Goal: Find specific page/section: Find specific page/section

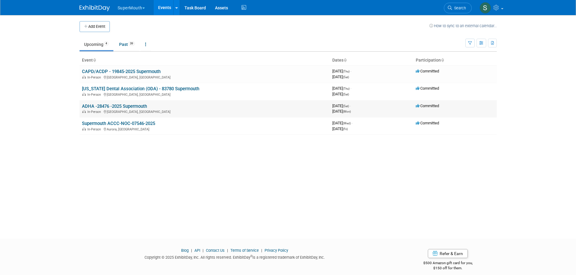
click at [141, 105] on link "ADHA -28476 -2025 Supermouth" at bounding box center [114, 106] width 65 height 5
click at [131, 105] on link "ADHA -28476 -2025 Supermouth" at bounding box center [114, 106] width 65 height 5
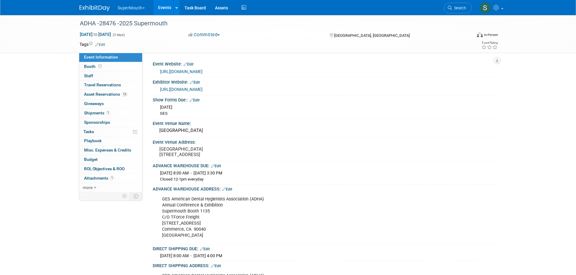
click at [160, 212] on div "GES American Dental Hygienists Association (ADHA) Annual Conference & Exhibitio…" at bounding box center [294, 217] width 272 height 49
drag, startPoint x: 161, startPoint y: 208, endPoint x: 212, endPoint y: 248, distance: 64.8
click at [212, 242] on div "GES American Dental Hygienists Association (ADHA) Annual Conference & Exhibitio…" at bounding box center [294, 217] width 272 height 49
copy div "GES American Dental Hygienists Association (ADHA) Annual Conference & Exhibitio…"
